Goal: Task Accomplishment & Management: Manage account settings

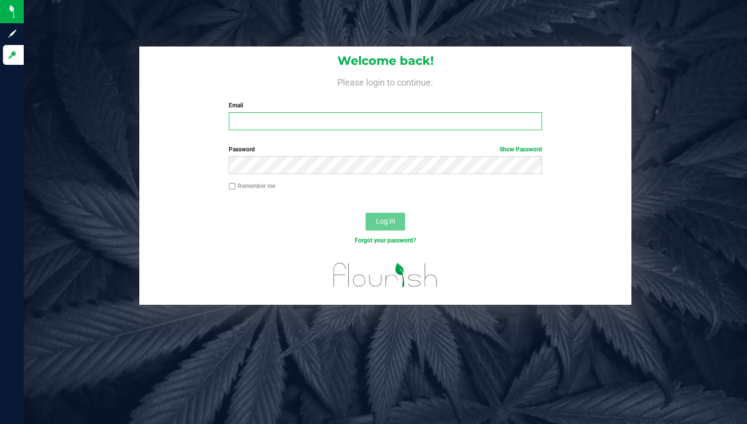
click at [349, 119] on input "Email" at bounding box center [385, 121] width 313 height 18
click at [402, 116] on input "Email" at bounding box center [385, 121] width 313 height 18
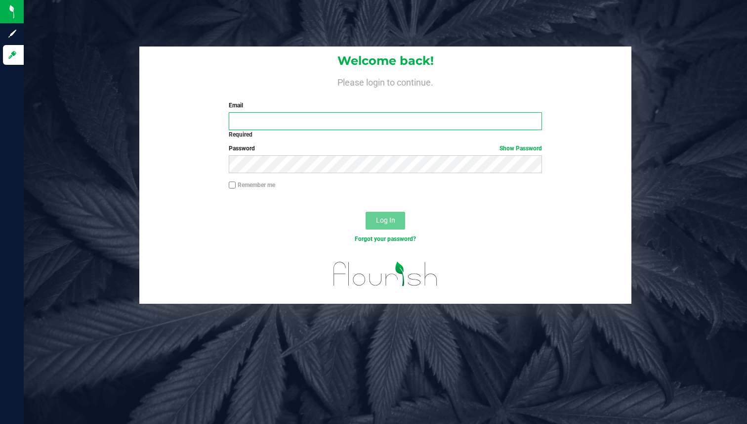
click at [355, 125] on input "Email" at bounding box center [385, 121] width 313 height 18
paste input "cg_demo@flourishsoftware.com"
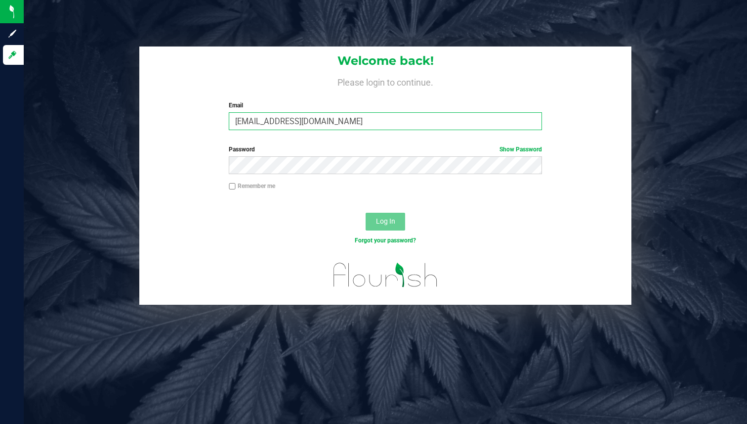
type input "cg_demo@flourishsoftware.com"
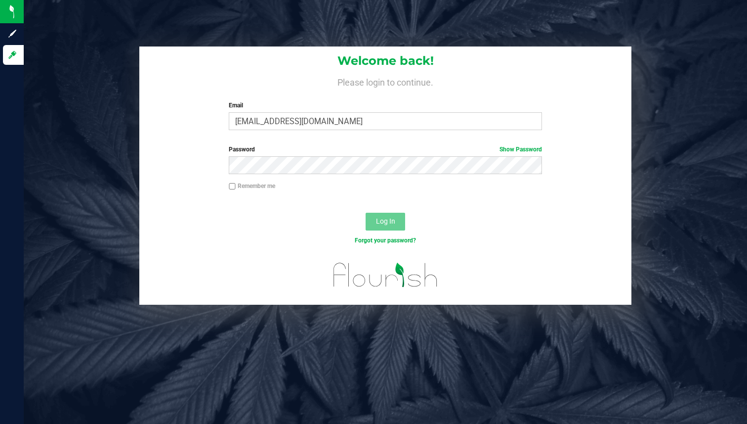
click at [401, 149] on label "Password Show Password" at bounding box center [385, 149] width 313 height 9
click at [386, 212] on div "Log In" at bounding box center [385, 224] width 492 height 33
click at [383, 220] on span "Log In" at bounding box center [385, 221] width 19 height 8
